Goal: Task Accomplishment & Management: Use online tool/utility

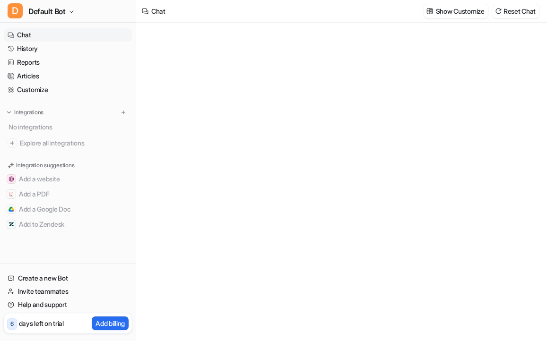
type textarea "**********"
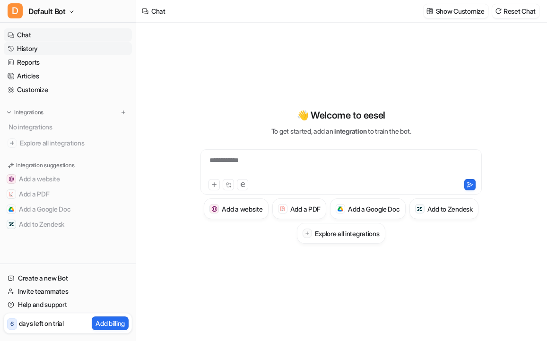
click at [33, 51] on link "History" at bounding box center [68, 48] width 128 height 13
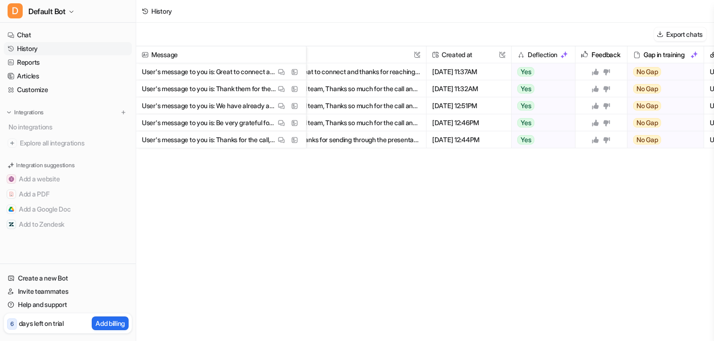
scroll to position [0, 81]
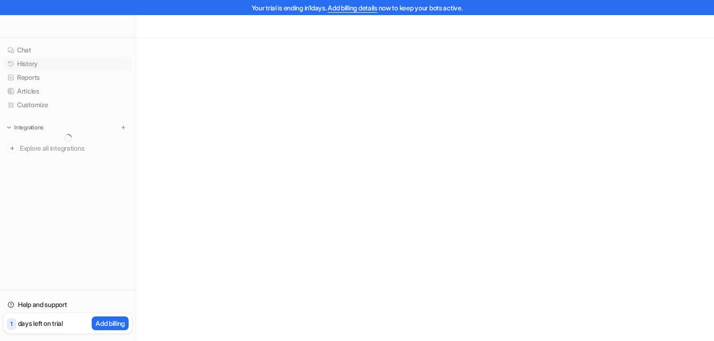
click at [42, 66] on link "History" at bounding box center [68, 63] width 128 height 13
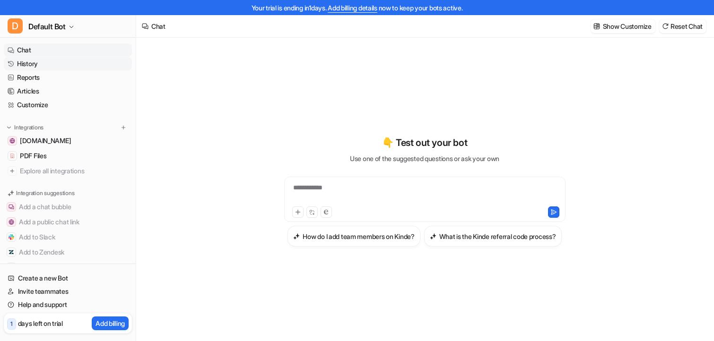
click at [46, 65] on link "History" at bounding box center [68, 63] width 128 height 13
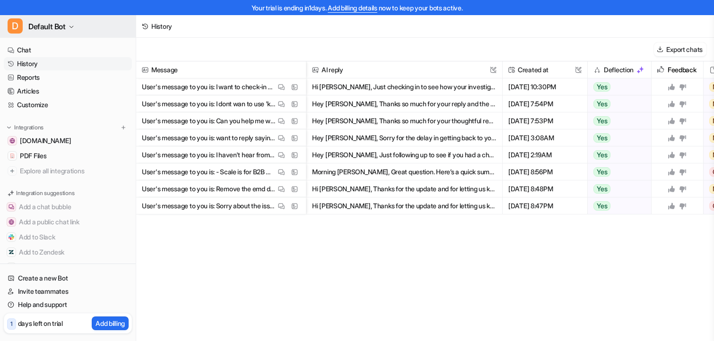
click at [70, 19] on button "D Default Bot" at bounding box center [68, 26] width 136 height 23
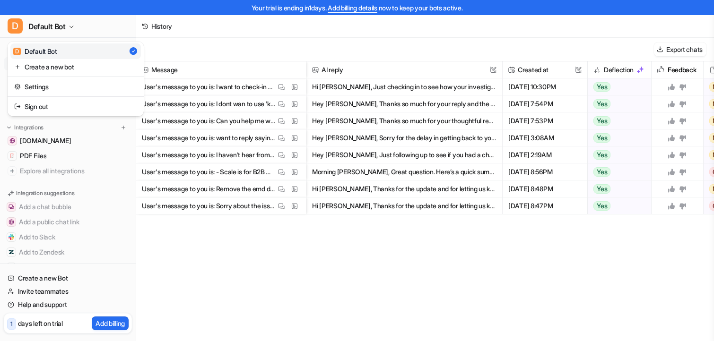
click at [249, 35] on div "Your trial is ending in 1 days. Add billing details now to keep your bots activ…" at bounding box center [357, 170] width 714 height 341
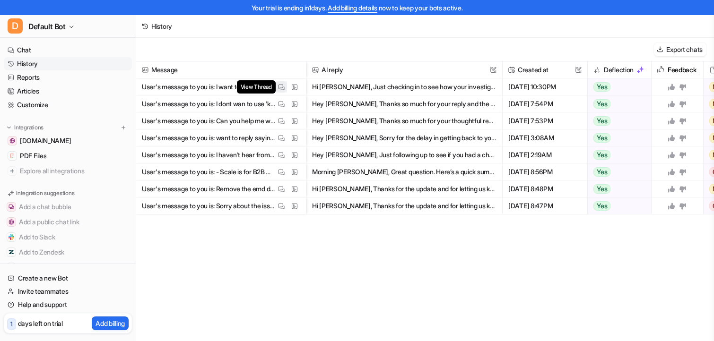
click at [280, 88] on img at bounding box center [281, 87] width 7 height 7
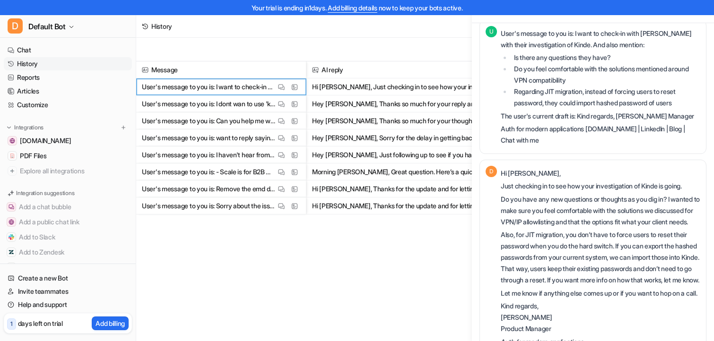
scroll to position [13, 0]
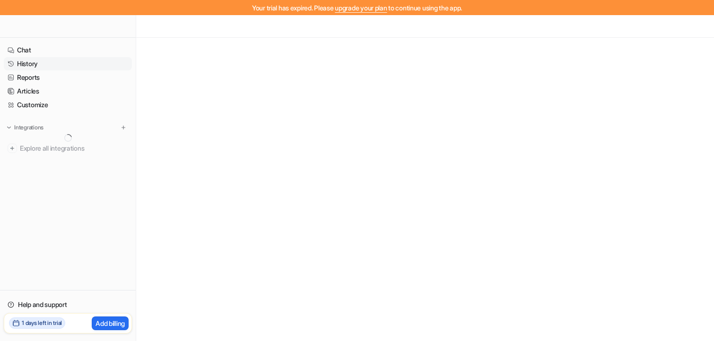
click at [34, 67] on link "History" at bounding box center [68, 63] width 128 height 13
